Goal: Task Accomplishment & Management: Manage account settings

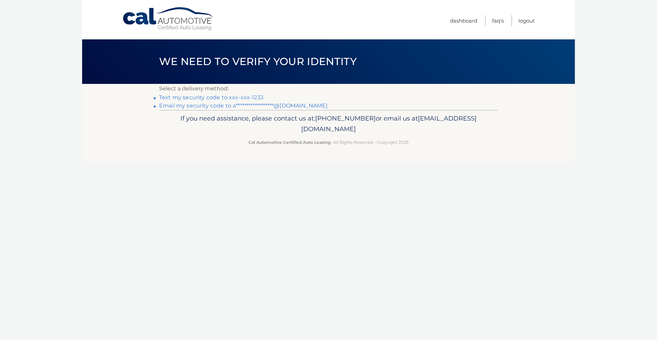
click at [250, 96] on link "Text my security code to xxx-xxx-1233" at bounding box center [211, 97] width 104 height 7
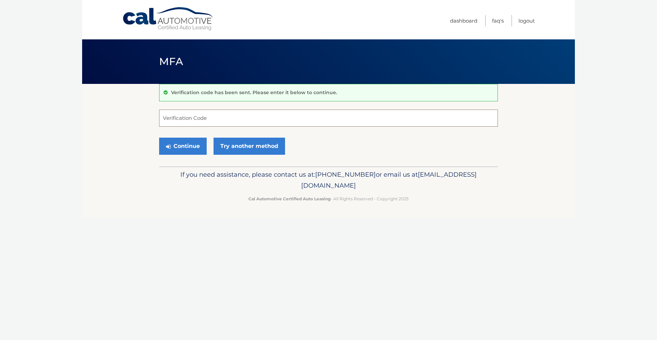
click at [209, 122] on input "Verification Code" at bounding box center [328, 117] width 339 height 17
